Goal: Task Accomplishment & Management: Use online tool/utility

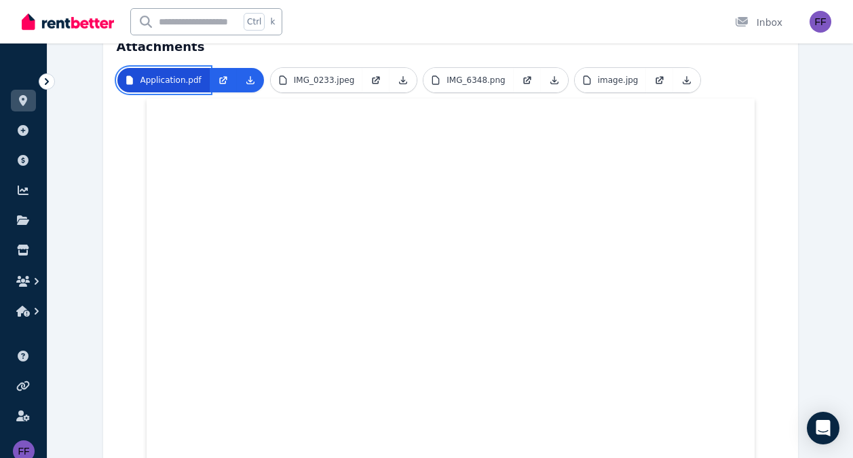
click at [189, 75] on p "Application.pdf" at bounding box center [171, 80] width 61 height 11
click at [181, 68] on link "Application.pdf" at bounding box center [163, 80] width 92 height 24
click at [23, 286] on icon "button" at bounding box center [23, 281] width 14 height 11
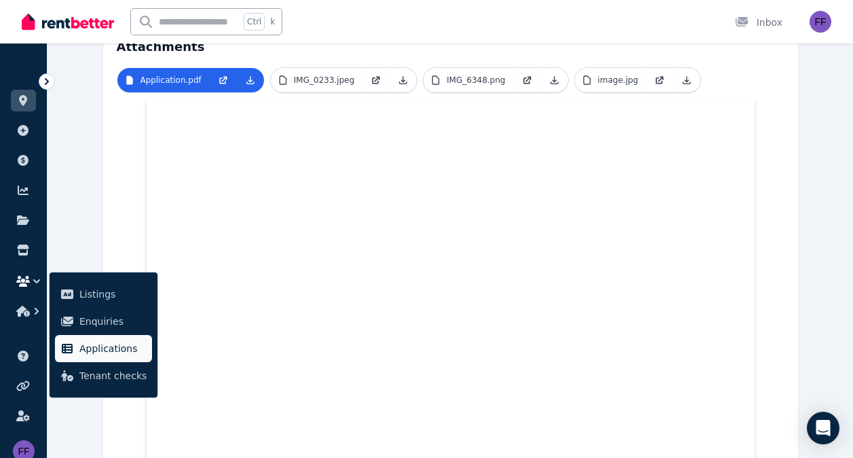
click at [96, 349] on span "Applications" at bounding box center [112, 348] width 67 height 16
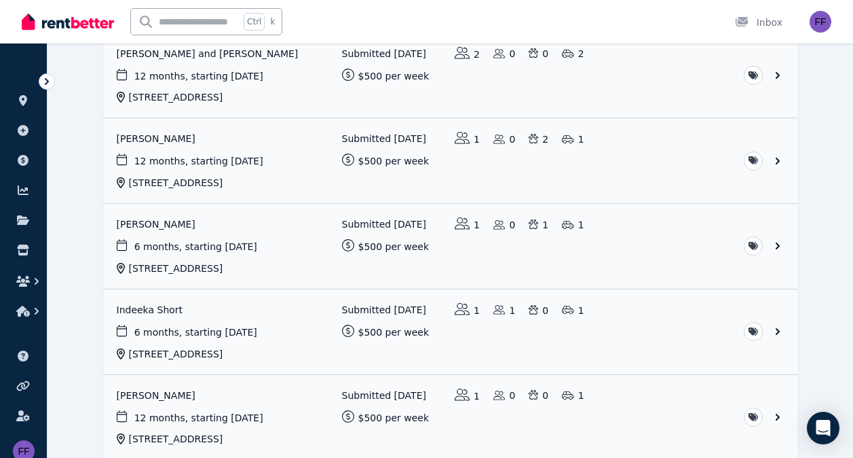
scroll to position [423, 0]
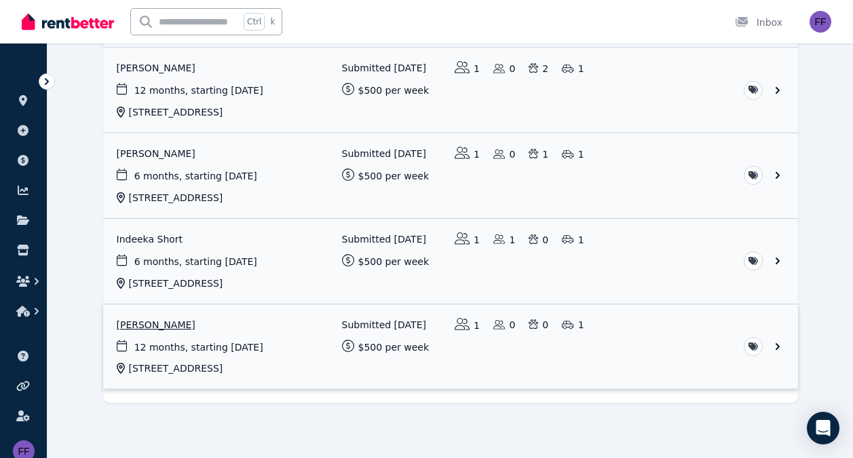
click at [777, 342] on link "View application: Carole Thomson" at bounding box center [450, 346] width 695 height 85
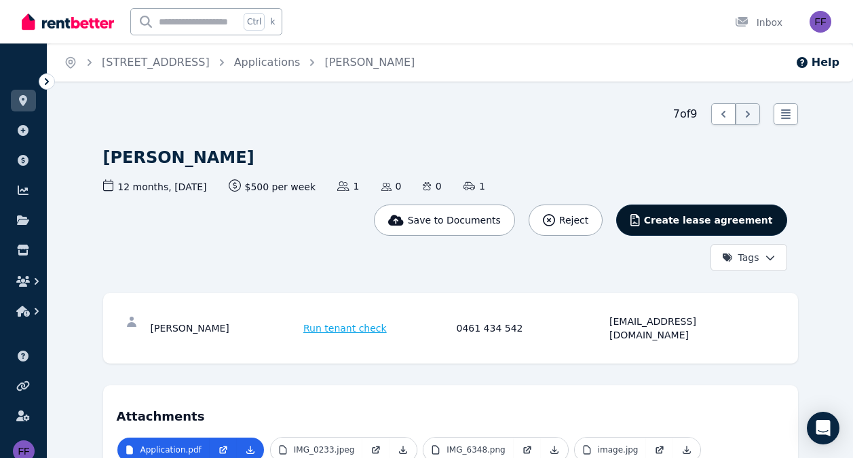
click at [722, 216] on span "Create lease agreement" at bounding box center [708, 220] width 129 height 14
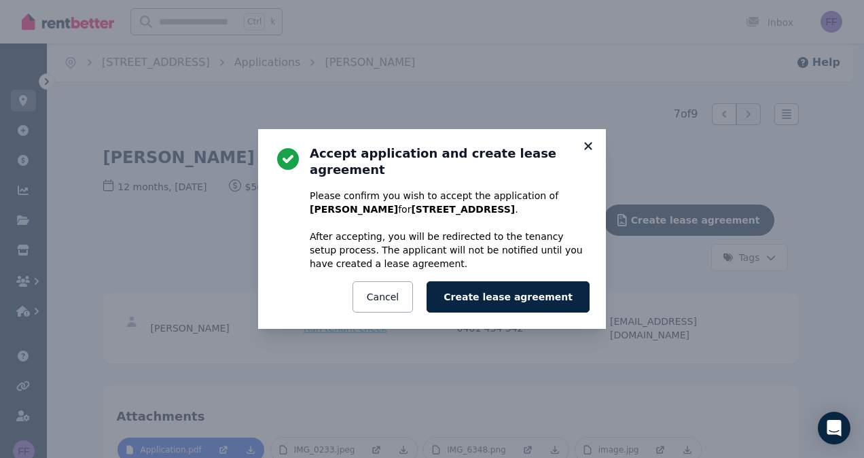
click at [587, 152] on icon at bounding box center [588, 146] width 14 height 12
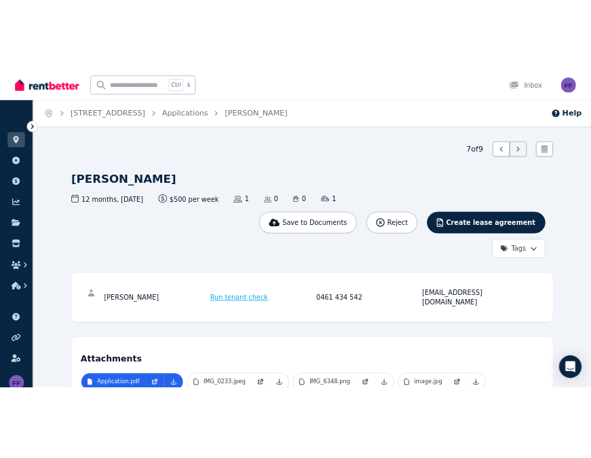
scroll to position [469, 0]
